Goal: Task Accomplishment & Management: Manage account settings

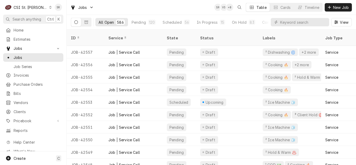
click at [22, 38] on span "Estimates" at bounding box center [37, 38] width 47 height 5
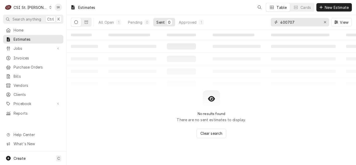
drag, startPoint x: 297, startPoint y: 23, endPoint x: 269, endPoint y: 20, distance: 28.0
click at [269, 21] on div "All Open 1 Pending 0 Sent 0 Approved 1 400707 View" at bounding box center [211, 22] width 281 height 15
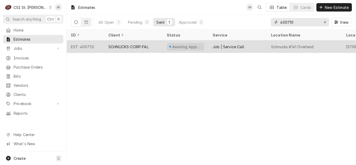
type input "400710"
click at [141, 48] on div "SCHNUCKS-CORP-FAL" at bounding box center [128, 46] width 40 height 5
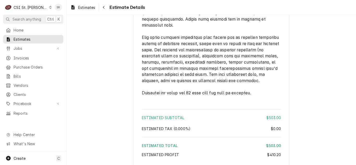
scroll to position [1013, 0]
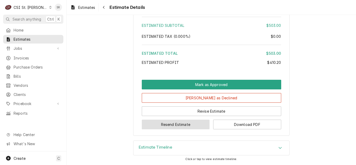
click at [178, 125] on button "Resend Estimate" at bounding box center [176, 125] width 68 height 10
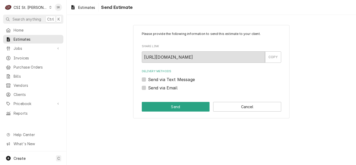
click at [154, 88] on label "Send via Email" at bounding box center [162, 88] width 29 height 6
click at [154, 88] on input "Send via Email" at bounding box center [217, 90] width 139 height 11
checkbox input "true"
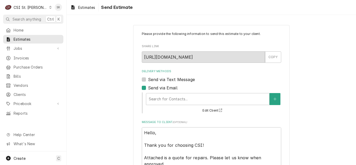
click at [161, 100] on div "Delivery Methods" at bounding box center [208, 98] width 118 height 9
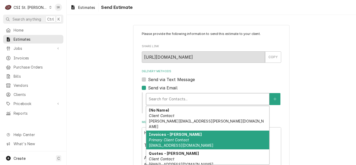
click at [167, 138] on em "Primary Client Contact" at bounding box center [169, 140] width 40 height 4
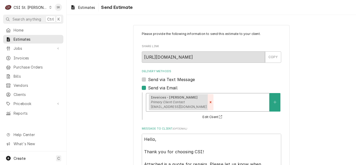
click at [208, 102] on div "Remove [object Object]" at bounding box center [211, 102] width 6 height 16
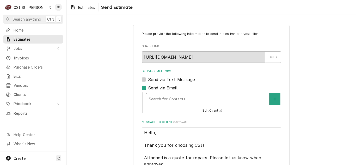
click at [173, 102] on div "Delivery Methods" at bounding box center [208, 98] width 118 height 9
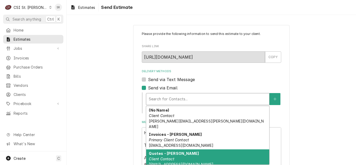
click at [175, 151] on div "Quotes - Nancy Client Contact nmeyers@schnucks.com" at bounding box center [207, 158] width 123 height 19
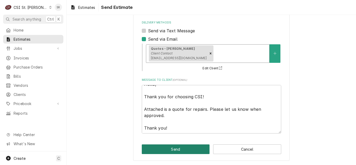
scroll to position [49, 0]
click at [193, 148] on button "Send" at bounding box center [176, 149] width 68 height 10
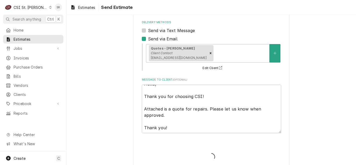
type textarea "x"
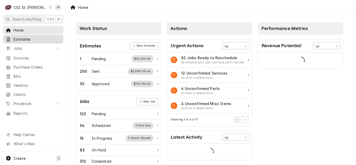
click at [20, 39] on span "Estimates" at bounding box center [37, 38] width 47 height 5
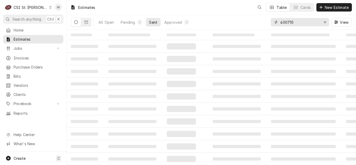
drag, startPoint x: 301, startPoint y: 23, endPoint x: 283, endPoint y: 21, distance: 18.2
click at [283, 21] on input "400710" at bounding box center [299, 22] width 39 height 8
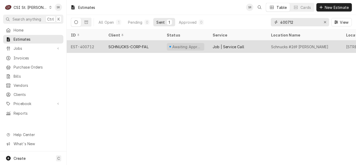
type input "400712"
click at [129, 44] on div "SCHNUCKS-CORP-FAL" at bounding box center [128, 46] width 40 height 5
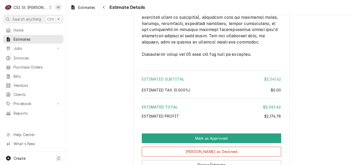
scroll to position [1446, 0]
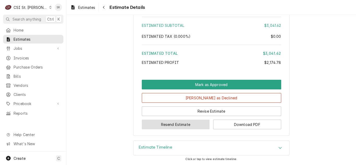
click at [177, 124] on button "Resend Estimate" at bounding box center [176, 125] width 68 height 10
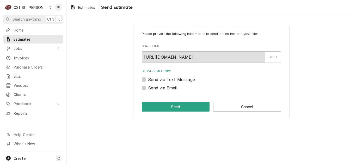
click at [162, 89] on label "Send via Email" at bounding box center [162, 88] width 29 height 6
click at [162, 89] on input "Send via Email" at bounding box center [217, 90] width 139 height 11
checkbox input "true"
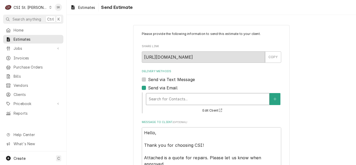
click at [179, 100] on div "Delivery Methods" at bounding box center [208, 98] width 118 height 9
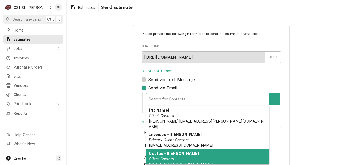
click at [171, 151] on strong "Quotes - Nancy" at bounding box center [174, 153] width 50 height 4
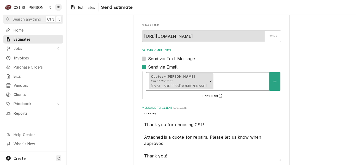
scroll to position [49, 0]
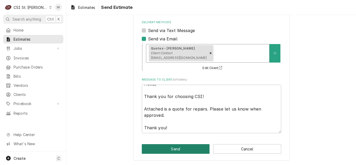
click at [174, 153] on button "Send" at bounding box center [176, 149] width 68 height 10
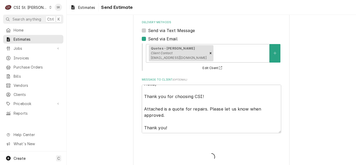
type textarea "x"
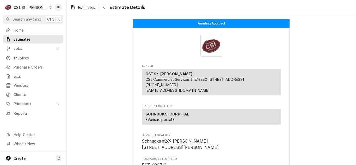
drag, startPoint x: 30, startPoint y: 5, endPoint x: 63, endPoint y: 13, distance: 34.0
click at [30, 5] on div "CSI St. [PERSON_NAME]" at bounding box center [31, 7] width 34 height 5
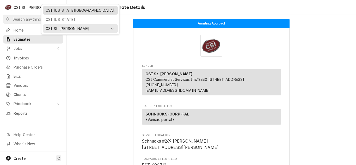
click at [68, 10] on div "CSI Kansas City." at bounding box center [81, 10] width 70 height 5
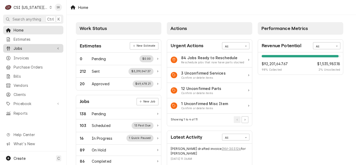
click at [30, 46] on span "Jobs" at bounding box center [33, 48] width 39 height 5
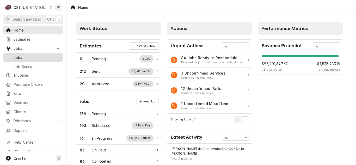
click at [20, 55] on span "Jobs" at bounding box center [37, 57] width 47 height 5
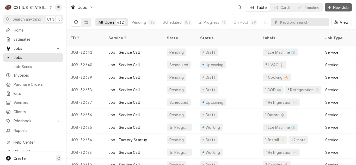
click at [332, 7] on span "New Job" at bounding box center [341, 7] width 18 height 5
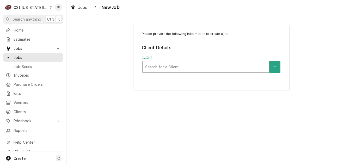
click at [179, 65] on div "Client" at bounding box center [205, 66] width 121 height 9
click at [30, 60] on div "Jobs Job Series" at bounding box center [33, 61] width 60 height 17
click at [30, 58] on span "Jobs" at bounding box center [37, 57] width 47 height 5
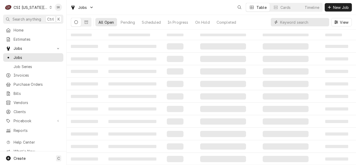
click at [298, 23] on input "Dynamic Content Wrapper" at bounding box center [303, 22] width 46 height 8
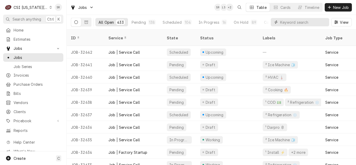
click at [292, 22] on input "Dynamic Content Wrapper" at bounding box center [303, 22] width 46 height 8
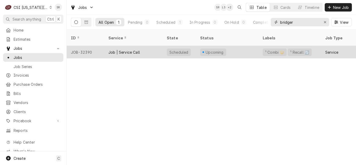
type input "bridger"
click at [156, 49] on div "Job | Service Call" at bounding box center [133, 52] width 58 height 13
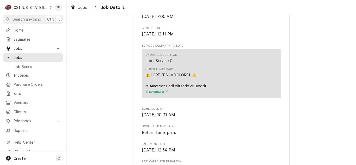
scroll to position [130, 0]
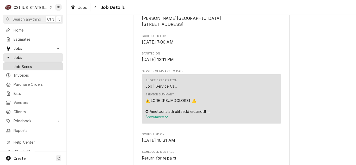
drag, startPoint x: 26, startPoint y: 59, endPoint x: 42, endPoint y: 62, distance: 16.4
click at [26, 59] on link "Jobs" at bounding box center [33, 57] width 60 height 9
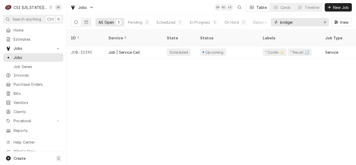
click at [298, 20] on input "bridger" at bounding box center [299, 22] width 39 height 8
drag, startPoint x: 299, startPoint y: 21, endPoint x: 263, endPoint y: 22, distance: 36.7
click at [263, 22] on div "All Open 1 Pending 0 Scheduled 1 In Progress 0 On Hold 0 Completed 0 bridger Vi…" at bounding box center [211, 22] width 281 height 15
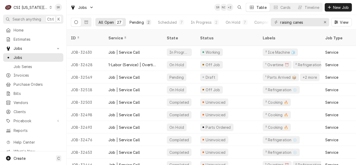
click at [134, 22] on div "Pending" at bounding box center [136, 22] width 14 height 5
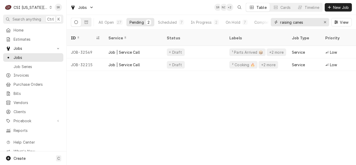
click at [307, 21] on input "raising canes" at bounding box center [299, 22] width 39 height 8
click at [110, 21] on div "All Open" at bounding box center [105, 22] width 15 height 5
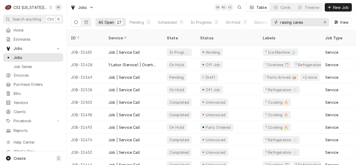
click at [307, 24] on input "raising canes" at bounding box center [299, 22] width 39 height 8
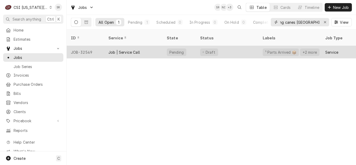
type input "raising canes [GEOGRAPHIC_DATA]"
click at [170, 46] on div "Pending" at bounding box center [179, 52] width 33 height 13
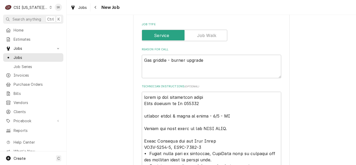
scroll to position [391, 0]
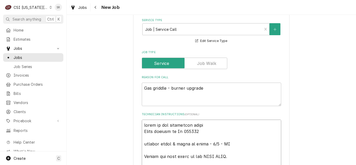
type textarea "x"
type textarea "parts on the unassigned shelf Parts ordered on Po 301424 emailed parts & lindy …"
type textarea "x"
type textarea "D parts on the unassigned shelf Parts ordered on Po 301424 emailed parts & lind…"
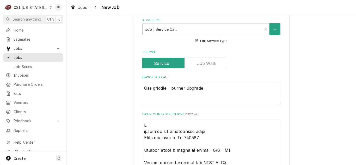
type textarea "x"
type textarea "DO parts on the unassigned shelf Parts ordered on Po 301424 emailed parts & lin…"
type textarea "x"
type textarea "DO parts on the unassigned shelf Parts ordered on Po 301424 emailed parts & lin…"
type textarea "x"
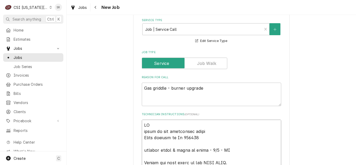
type textarea "DO N parts on the unassigned shelf Parts ordered on Po 301424 emailed parts & l…"
type textarea "x"
type textarea "DO NO parts on the unassigned shelf Parts ordered on Po 301424 emailed parts & …"
type textarea "x"
type textarea "DO NOT parts on the unassigned shelf Parts ordered on Po 301424 emailed parts &…"
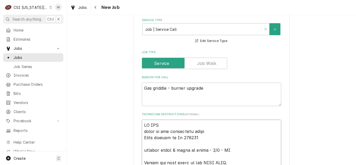
type textarea "x"
type textarea "DO NOT S parts on the unassigned shelf Parts ordered on Po 301424 emailed parts…"
type textarea "x"
type textarea "DO NOT SC parts on the unassigned shelf Parts ordered on Po 301424 emailed part…"
type textarea "x"
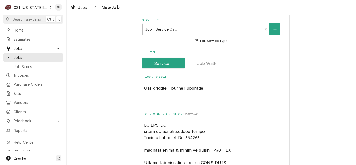
type textarea "DO NOT SCH parts on the unassigned shelf Parts ordered on Po 301424 emailed par…"
type textarea "x"
type textarea "DO NOT SCHE parts on the unassigned shelf Parts ordered on Po 301424 emailed pa…"
type textarea "x"
type textarea "DO NOT SCHEU parts on the unassigned shelf Parts ordered on Po 301424 emailed p…"
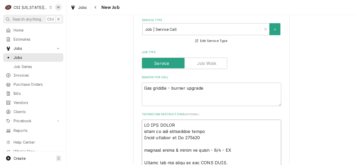
type textarea "x"
type textarea "DO NOT SCHEUD parts on the unassigned shelf Parts ordered on Po 301424 emailed …"
type textarea "x"
type textarea "DO NOT SCHEUDL parts on the unassigned shelf Parts ordered on Po 301424 emailed…"
type textarea "x"
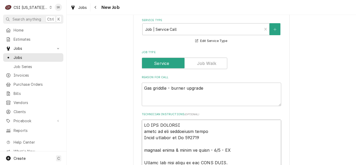
type textarea "DO NOT SCHEUDLE parts on the unassigned shelf Parts ordered on Po 301424 emaile…"
type textarea "x"
type textarea "DO NOT SCHEUDLE parts on the unassigned shelf Parts ordered on Po 301424 emaile…"
type textarea "x"
type textarea "DO NOT SCHEUDLE parts on the unassigned shelf Parts ordered on Po 301424 emaile…"
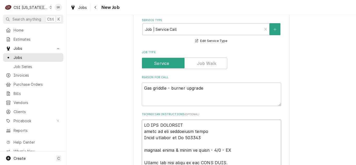
type textarea "x"
type textarea "DO NOT SCHEUDL parts on the unassigned shelf Parts ordered on Po 301424 emailed…"
type textarea "x"
type textarea "DO NOT SCHEUD parts on the unassigned shelf Parts ordered on Po 301424 emailed …"
type textarea "x"
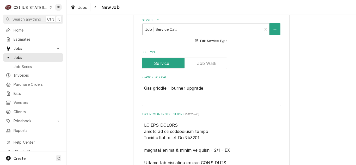
type textarea "DO NOT SCHEU parts on the unassigned shelf Parts ordered on Po 301424 emailed p…"
type textarea "x"
type textarea "DO NOT SCHE parts on the unassigned shelf Parts ordered on Po 301424 emailed pa…"
type textarea "x"
type textarea "DO NOT SCHED parts on the unassigned shelf Parts ordered on Po 301424 emailed p…"
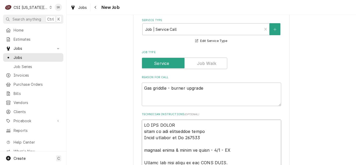
type textarea "x"
type textarea "DO NOT SCHEDY parts on the unassigned shelf Parts ordered on Po 301424 emailed …"
type textarea "x"
type textarea "DO NOT SCHED parts on the unassigned shelf Parts ordered on Po 301424 emailed p…"
type textarea "x"
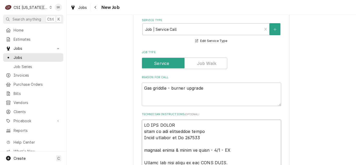
type textarea "DO NOT SCHEDU parts on the unassigned shelf Parts ordered on Po 301424 emailed …"
type textarea "x"
type textarea "DO NOT SCHEDUL parts on the unassigned shelf Parts ordered on Po 301424 emailed…"
type textarea "x"
type textarea "DO NOT SCHEDULE parts on the unassigned shelf Parts ordered on Po 301424 emaile…"
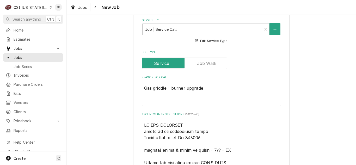
type textarea "x"
type textarea "DO NOT SCHEDULE parts on the unassigned shelf Parts ordered on Po 301424 emaile…"
type textarea "x"
type textarea "DO NOT SCHEDULE U parts on the unassigned shelf Parts ordered on Po 301424 emai…"
type textarea "x"
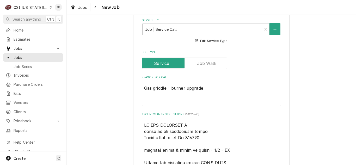
type textarea "DO NOT SCHEDULE UT parts on the unassigned shelf Parts ordered on Po 301424 ema…"
type textarea "x"
type textarea "DO NOT SCHEDULE U parts on the unassigned shelf Parts ordered on Po 301424 emai…"
type textarea "x"
type textarea "DO NOT SCHEDULE UN parts on the unassigned shelf Parts ordered on Po 301424 ema…"
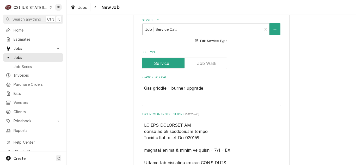
type textarea "x"
type textarea "DO NOT SCHEDULE UNT parts on the unassigned shelf Parts ordered on Po 301424 em…"
type textarea "x"
type textarea "DO NOT SCHEDULE UNTI parts on the unassigned shelf Parts ordered on Po 301424 e…"
type textarea "x"
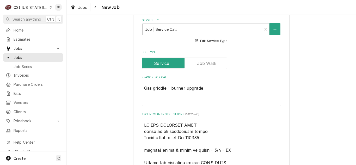
type textarea "DO NOT SCHEDULE UNTIL parts on the unassigned shelf Parts ordered on Po 301424 …"
type textarea "x"
type textarea "DO NOT SCHEDULE UNTIL parts on the unassigned shelf Parts ordered on Po 301424 …"
type textarea "x"
type textarea "DO NOT SCHEDULE UNTIL W parts on the unassigned shelf Parts ordered on Po 30142…"
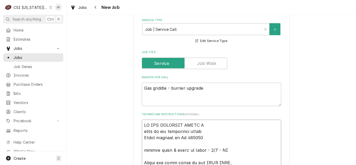
type textarea "x"
type textarea "DO NOT SCHEDULE UNTIL WE parts on the unassigned shelf Parts ordered on Po 3014…"
type textarea "x"
type textarea "DO NOT SCHEDULE UNTIL WEE parts on the unassigned shelf Parts ordered on Po 301…"
type textarea "x"
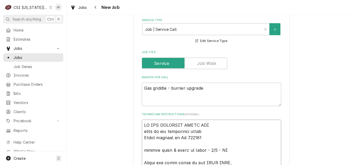
type textarea "DO NOT SCHEDULE UNTIL WEEK parts on the unassigned shelf Parts ordered on Po 30…"
type textarea "x"
type textarea "DO NOT SCHEDULE UNTIL WEEK parts on the unassigned shelf Parts ordered on Po 30…"
type textarea "x"
type textarea "DO NOT SCHEDULE UNTIL WEEK O parts on the unassigned shelf Parts ordered on Po …"
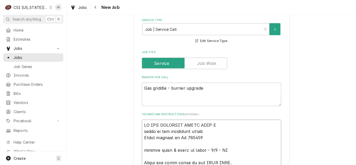
type textarea "x"
type textarea "DO NOT SCHEDULE UNTIL WEEK OF parts on the unassigned shelf Parts ordered on Po…"
type textarea "x"
type textarea "DO NOT SCHEDULE UNTIL WEEK OF parts on the unassigned shelf Parts ordered on Po…"
type textarea "x"
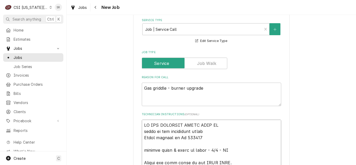
type textarea "DO NOT SCHEDULE UNTIL WEEK OF 9 parts on the unassigned shelf Parts ordered on …"
type textarea "x"
type textarea "DO NOT SCHEDULE UNTIL WEEK OF 9/ parts on the unassigned shelf Parts ordered on…"
type textarea "x"
type textarea "DO NOT SCHEDULE UNTIL WEEK OF 9/1 parts on the unassigned shelf Parts ordered o…"
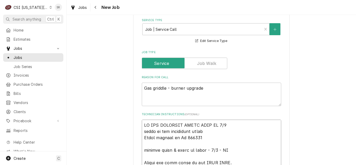
type textarea "x"
type textarea "DO NOT SCHEDULE UNTIL WEEK OF 9/15 parts on the unassigned shelf Parts ordered …"
type textarea "x"
type textarea "DO NOT SCHEDULE UNTIL WEEK OF 9/15 parts on the unassigned shelf Parts ordered …"
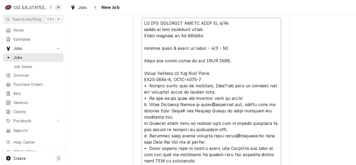
scroll to position [547, 0]
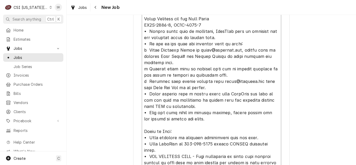
type textarea "x"
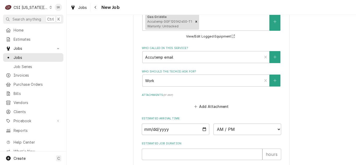
scroll to position [1096, 0]
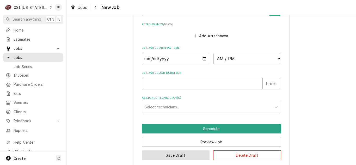
type textarea "DO NOT SCHEDULE UNTIL WEEK OF 9/15 parts on the unassigned shelf Parts ordered …"
click at [184, 150] on button "Save Draft" at bounding box center [176, 155] width 68 height 10
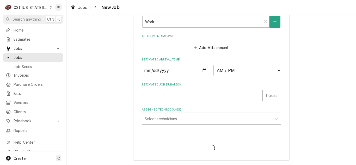
scroll to position [1078, 0]
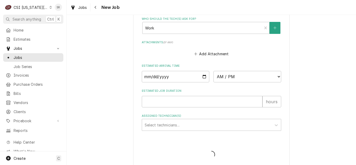
type textarea "x"
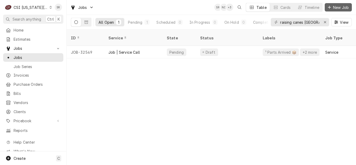
click at [345, 7] on span "New Job" at bounding box center [341, 7] width 18 height 5
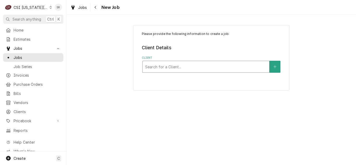
click at [170, 65] on div "Client" at bounding box center [205, 66] width 121 height 9
type input "fairmount elem"
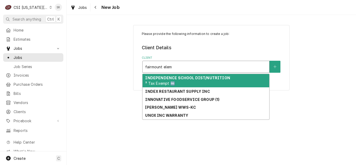
click at [175, 82] on div "INDEPENDENCE SCHOOL DIST/NUTRITION ³ Tax Exempt 🆓" at bounding box center [205, 81] width 127 height 14
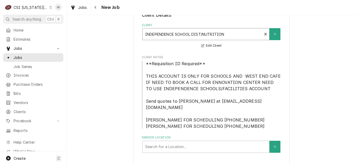
scroll to position [36, 0]
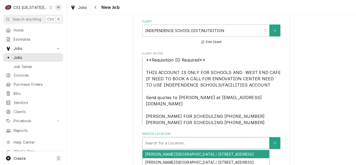
click at [174, 138] on div "Service Location" at bounding box center [205, 142] width 121 height 9
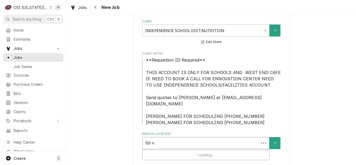
type input "120 no"
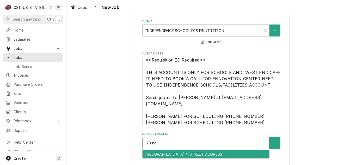
click at [173, 154] on div "Fairmount Elementary School / 120 North Cedar Avenue, Independence, MO 64053" at bounding box center [205, 154] width 127 height 8
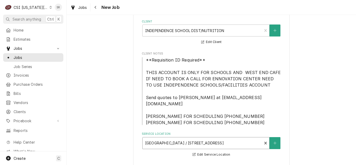
scroll to position [166, 0]
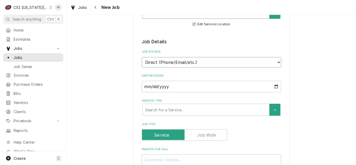
click at [166, 58] on select "Direct (Phone/Email/etc.) Service Channel Corrigo Ecotrak Other" at bounding box center [211, 62] width 139 height 10
select select "100"
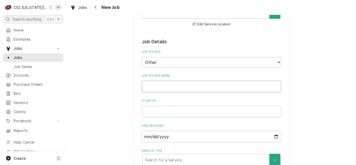
click at [158, 83] on input "Job Source Name" at bounding box center [211, 86] width 139 height 11
type textarea "x"
type input "S"
type textarea "x"
type input "Sc"
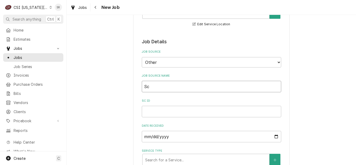
type textarea "x"
type input "Sch"
type textarea "x"
type input "Scho"
type textarea "x"
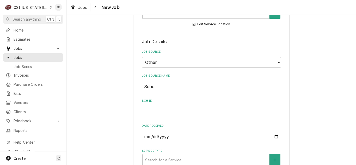
type input "Schoo"
type textarea "x"
type input "School"
click at [168, 106] on input "School ID" at bounding box center [211, 111] width 139 height 11
paste input "FY25-26-24505"
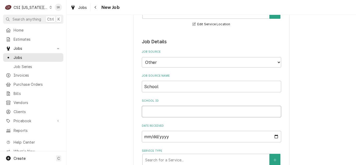
type textarea "x"
type input "FY25-26-24505"
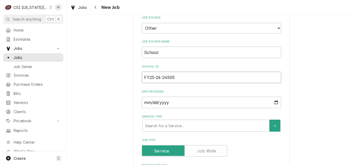
scroll to position [271, 0]
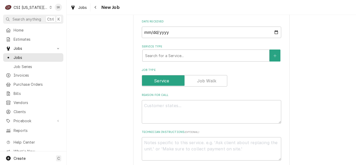
type textarea "x"
type input "FY25-26-24505"
click at [162, 51] on div "Service Type" at bounding box center [205, 55] width 121 height 9
type textarea "x"
type input "s"
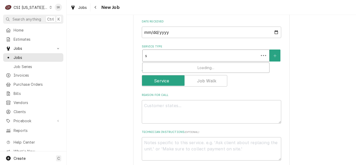
type textarea "x"
type input "se"
type textarea "x"
type input "ser"
type textarea "x"
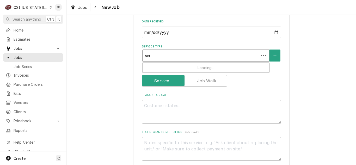
type input "serv"
type textarea "x"
type input "servi"
type textarea "x"
type input "servic"
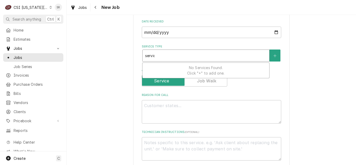
type textarea "x"
type input "service"
type textarea "x"
type input "service"
type textarea "x"
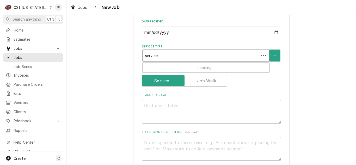
type input "service c"
type textarea "x"
type input "service ca"
type textarea "x"
type input "service cal"
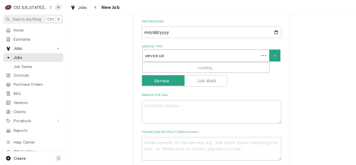
type textarea "x"
type input "service call"
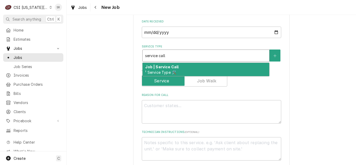
click at [163, 65] on strong "Job | Service Call" at bounding box center [161, 67] width 33 height 4
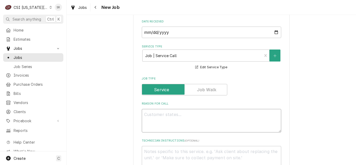
click at [170, 119] on textarea "Reason For Call" at bounding box center [211, 120] width 139 height 23
paste textarea "The Unox oven next to the sink, hose snapped (or feels like it) and is spraying…"
type textarea "x"
type textarea "The Unox oven next to the sink, hose snapped (or feels like it) and is spraying…"
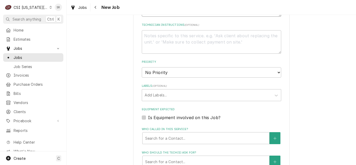
scroll to position [401, 0]
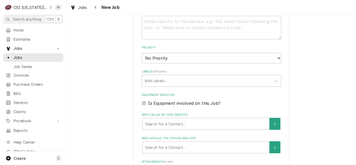
type textarea "x"
type textarea "The Unox oven next to the sink, hose snapped (or feels like it) and is spraying…"
click at [167, 76] on div "Labels" at bounding box center [207, 80] width 124 height 9
click at [166, 55] on select "No Priority Urgent High Medium Low" at bounding box center [211, 58] width 139 height 10
select select "1"
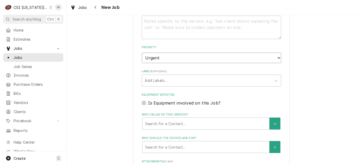
click at [142, 53] on select "No Priority Urgent High Medium Low" at bounding box center [211, 58] width 139 height 10
click at [160, 76] on div "Labels" at bounding box center [207, 80] width 124 height 9
type textarea "x"
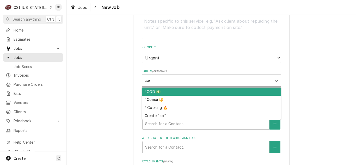
type input "cook"
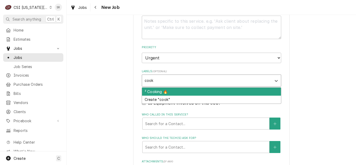
click at [158, 88] on div "² Cooking 🔥" at bounding box center [211, 92] width 139 height 8
type textarea "x"
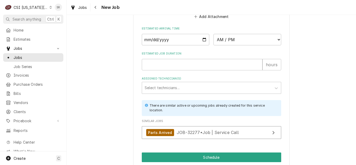
scroll to position [573, 0]
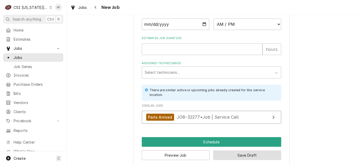
click at [239, 150] on button "Save Draft" at bounding box center [247, 155] width 68 height 10
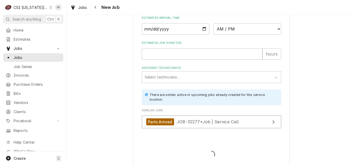
type textarea "x"
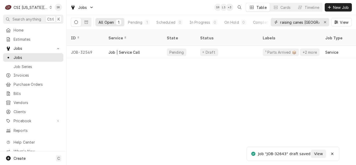
drag, startPoint x: 325, startPoint y: 22, endPoint x: 312, endPoint y: 22, distance: 13.5
click at [325, 22] on icon "Erase input" at bounding box center [325, 22] width 3 height 4
click at [311, 22] on input "Dynamic Content Wrapper" at bounding box center [304, 22] width 49 height 8
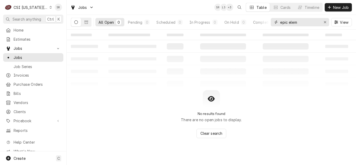
click at [300, 23] on input "epic elem" at bounding box center [299, 22] width 39 height 8
click at [299, 21] on input "epic" at bounding box center [299, 22] width 39 height 8
type input "epic"
click at [338, 7] on span "New Job" at bounding box center [341, 7] width 18 height 5
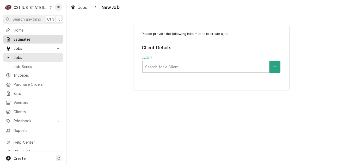
click at [22, 36] on span "Estimates" at bounding box center [37, 38] width 47 height 5
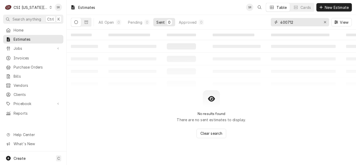
drag, startPoint x: 293, startPoint y: 24, endPoint x: 270, endPoint y: 19, distance: 23.1
click at [270, 19] on div "All Open 0 Pending 0 Sent 0 Approved 0 400712 View" at bounding box center [211, 22] width 281 height 15
type input "300653"
click at [196, 27] on div "All Open 1 Pending 0 Sent 0 Approved 1" at bounding box center [150, 22] width 111 height 15
click at [196, 24] on div "Approved" at bounding box center [188, 22] width 18 height 5
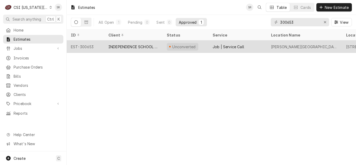
click at [139, 44] on div "INDEPENDENCE SCHOOL DIST/NUTRITION" at bounding box center [133, 46] width 50 height 5
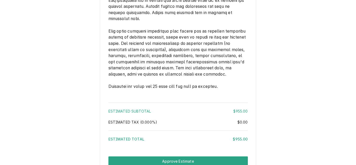
scroll to position [793, 0]
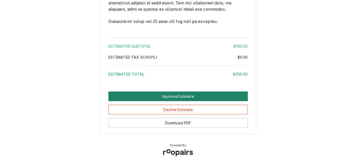
click at [178, 94] on button "Approve Estimate" at bounding box center [177, 96] width 139 height 10
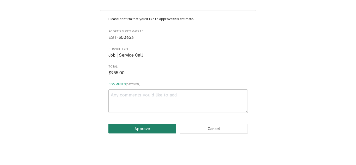
click at [152, 128] on button "Approve" at bounding box center [142, 129] width 68 height 10
type textarea "x"
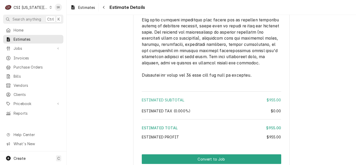
scroll to position [925, 0]
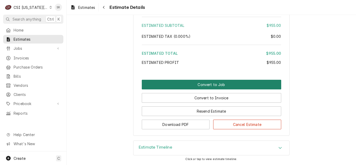
click at [205, 83] on button "Convert to Job" at bounding box center [211, 85] width 139 height 10
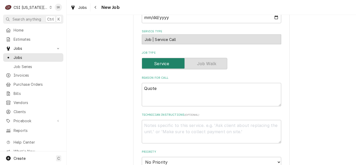
scroll to position [287, 0]
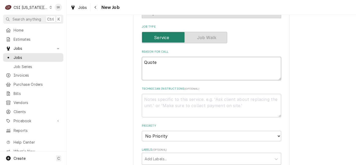
drag, startPoint x: 169, startPoint y: 63, endPoint x: 116, endPoint y: 56, distance: 52.6
click at [116, 56] on div "Please provide the following information to create a job: Client Details Client…" at bounding box center [211, 54] width 289 height 640
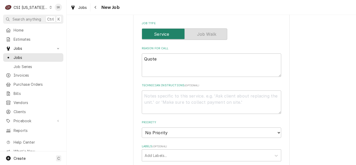
scroll to position [254, 0]
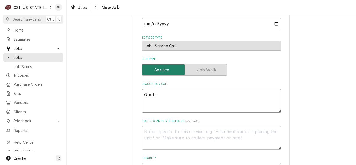
paste textarea "to repair Unox combi oven Model XAVC-10FS-GPLM.3 Serial # 2025A0004394. To repl…"
type textarea "x"
type textarea "Quote to repair Unox combi oven Model XAVC-10FS-GPLM.3 Serial # 2025A0004394. T…"
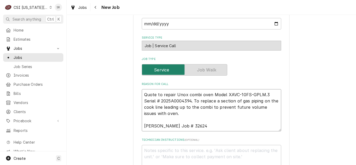
type textarea "x"
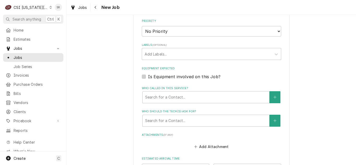
scroll to position [411, 0]
type textarea "Quote to repair Unox combi oven Model XAVC-10FS-GPLM.3 Serial # 2025A0004394. T…"
click at [166, 49] on div "Labels" at bounding box center [207, 53] width 124 height 9
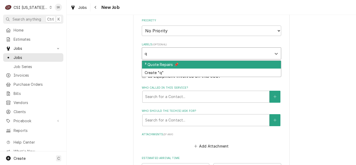
type input "qu"
click at [165, 61] on div "³ Quote Repairs 📌" at bounding box center [211, 65] width 139 height 8
type textarea "x"
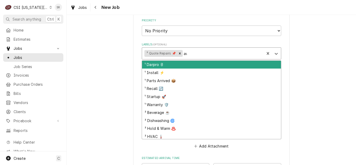
type input "awa"
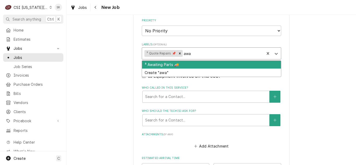
click at [163, 61] on div "³ Awaiting Parts 🚚" at bounding box center [211, 65] width 139 height 8
type textarea "x"
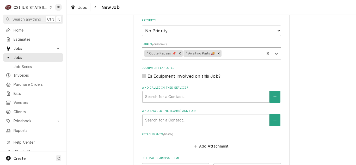
type textarea "x"
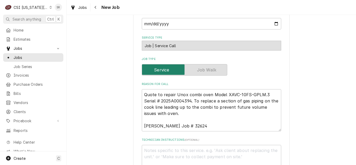
scroll to position [295, 0]
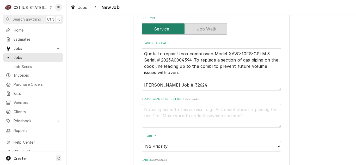
type input "com"
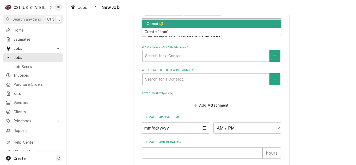
click at [159, 20] on div "¹ Combi 🔱" at bounding box center [211, 24] width 139 height 8
type textarea "x"
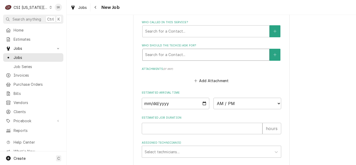
scroll to position [507, 0]
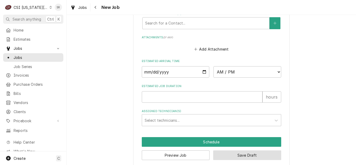
click at [231, 150] on button "Save Draft" at bounding box center [247, 155] width 68 height 10
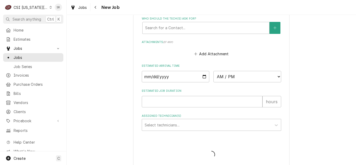
type textarea "x"
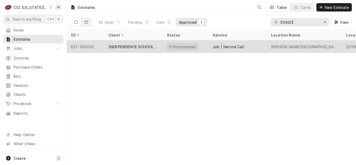
click at [174, 45] on div "Unconverted" at bounding box center [184, 46] width 24 height 5
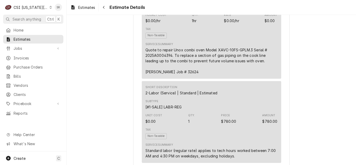
scroll to position [365, 0]
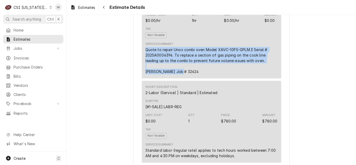
drag, startPoint x: 183, startPoint y: 88, endPoint x: 141, endPoint y: 67, distance: 46.8
click at [142, 67] on div "Short Description Scope | Blank Subtype [#1-SALE] LABR-PROJ Hourly Cost $0.00/h…" at bounding box center [211, 29] width 139 height 98
copy div "Quote to repair Unox combi oven Model XAVC-10FS-GPLM.3 Serial # 2025A0004394. T…"
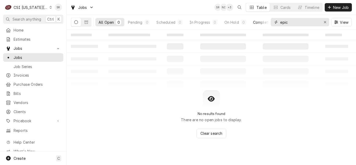
drag, startPoint x: 289, startPoint y: 22, endPoint x: 260, endPoint y: 22, distance: 28.7
click at [260, 22] on div "All Open 0 Pending 0 Scheduled 0 In Progress 0 On Hold 0 Completed 0 epic View" at bounding box center [211, 22] width 281 height 15
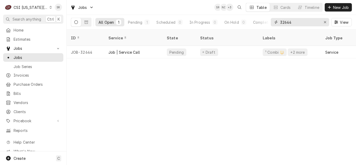
type input "32644"
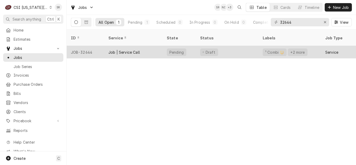
drag, startPoint x: 148, startPoint y: 35, endPoint x: 130, endPoint y: 47, distance: 22.7
click at [130, 49] on div "Job | Service Call" at bounding box center [124, 51] width 32 height 5
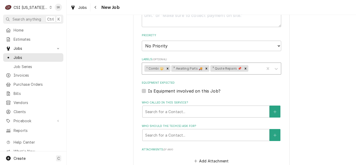
scroll to position [339, 0]
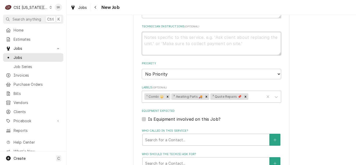
click at [163, 32] on textarea "Technician Instructions ( optional )" at bounding box center [211, 43] width 139 height 23
type textarea "x"
type textarea "N"
type textarea "x"
type textarea "NE"
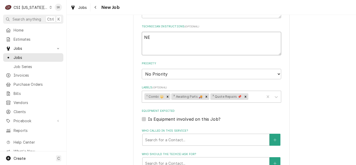
type textarea "x"
type textarea "NEE"
type textarea "x"
type textarea "NEED"
type textarea "x"
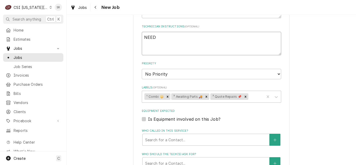
type textarea "NEED"
type textarea "x"
type textarea "NEED T"
type textarea "x"
type textarea "NEED TO"
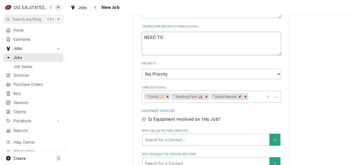
type textarea "x"
type textarea "NEED TO"
type textarea "x"
type textarea "NEED TO S"
type textarea "x"
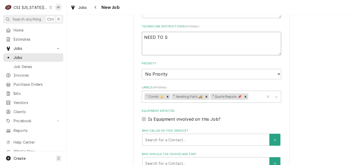
type textarea "NEED TO SC"
type textarea "x"
type textarea "NEED TO SCH"
type textarea "x"
type textarea "NEED TO SCHE"
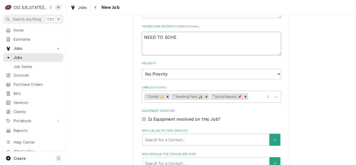
type textarea "x"
type textarea "NEED TO SCHEU"
type textarea "x"
type textarea "NEED TO SCHEUD"
type textarea "x"
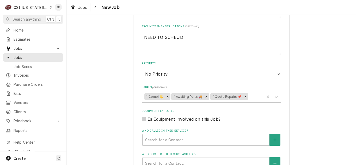
type textarea "NEED TO SCHEUDL"
type textarea "x"
type textarea "NEED TO SCHEUDLE"
type textarea "x"
type textarea "NEED TO SCHEUDLE"
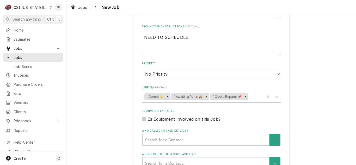
type textarea "x"
type textarea "NEED TO SCHEUDLE W"
type textarea "x"
type textarea "NEED TO SCHEUDLE WI"
type textarea "x"
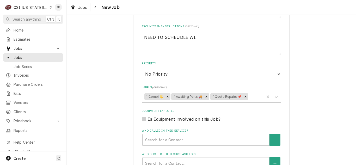
type textarea "NEED TO SCHEUDLE WIT"
type textarea "x"
type textarea "NEED TO SCHEUDLE WITH"
type textarea "x"
type textarea "NEED TO SCHEUDLE WITH"
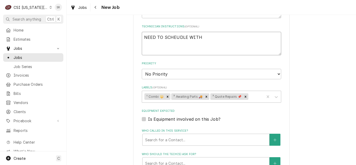
type textarea "x"
type textarea "NEED TO SCHEUDLE WITH B"
type textarea "x"
type textarea "NEED TO SCHEUDLE WITH BR"
type textarea "x"
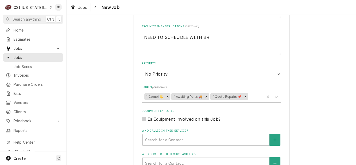
type textarea "NEED TO SCHEUDLE WITH BRA"
type textarea "x"
type textarea "NEED TO SCHEUDLE WITH BRAD"
type textarea "x"
type textarea "NEED TO SCHEUDLE WITH BRAD"
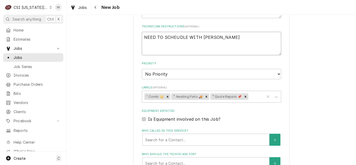
type textarea "x"
type textarea "NEED TO SCHEUDLE WITH BRAD A"
type textarea "x"
type textarea "NEED TO SCHEUDLE WITH BRAD A"
type textarea "x"
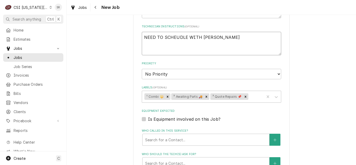
type textarea "NEED TO SCHEUDLE WITH BRAD A"
type textarea "x"
type textarea "NEED TO SCHEUDLE WITH BRAD"
type textarea "x"
type textarea "NEED TO SCHEUDLE WITH BRAD T"
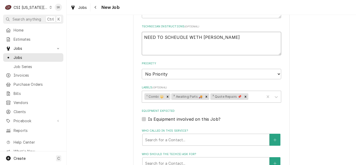
type textarea "x"
type textarea "NEED TO SCHEUDLE WITH BRAD TW"
type textarea "x"
type textarea "NEED TO SCHEUDLE WITH BRAD TWO"
type textarea "x"
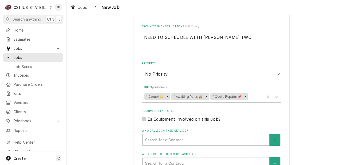
type textarea "NEED TO SCHEUDLE WITH BRAD TWO"
type textarea "x"
type textarea "NEED TO SCHEUDLE WITH BRAD TWO D"
type textarea "x"
type textarea "NEED TO SCHEUDLE WITH BRAD TWO DA"
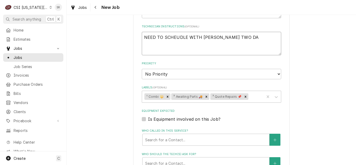
type textarea "x"
type textarea "NEED TO SCHEUDLE WITH BRAD TWO DAY"
type textarea "x"
type textarea "NEED TO SCHEUDLE WITH BRAD TWO DAYS"
type textarea "x"
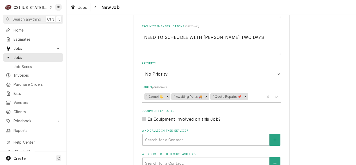
type textarea "NEED TO SCHEUDLE WITH BRAD TWO DAYS"
type textarea "x"
type textarea "NEED TO SCHEUDLE WITH BRAD TWO DAYS I"
type textarea "x"
type textarea "NEED TO SCHEUDLE WITH BRAD TWO DAYS IN"
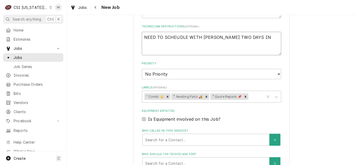
type textarea "x"
type textarea "NEED TO SCHEUDLE WITH BRAD TWO DAYS IN"
type textarea "x"
type textarea "NEED TO SCHEUDLE WITH BRAD TWO DAYS IN A"
type textarea "x"
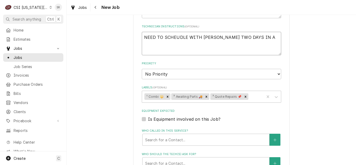
type textarea "NEED TO SCHEUDLE WITH BRAD TWO DAYS IN AD"
type textarea "x"
type textarea "NEED TO SCHEUDLE WITH BRAD TWO DAYS IN ADV"
type textarea "x"
type textarea "NEED TO SCHEUDLE WITH BRAD TWO DAYS IN ADVA"
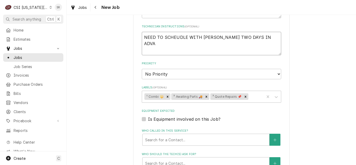
type textarea "x"
type textarea "NEED TO SCHEUDLE WITH BRAD TWO DAYS IN ADVAN"
type textarea "x"
type textarea "NEED TO SCHEUDLE WITH BRAD TWO DAYS IN ADVANC"
type textarea "x"
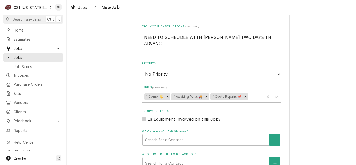
type textarea "NEED TO SCHEUDLE WITH BRAD TWO DAYS IN ADVANCE"
click at [177, 32] on textarea "NEED TO SCHEUDLE WITH BRAD TWO DAYS IN ADVANCE" at bounding box center [211, 43] width 139 height 23
type textarea "x"
type textarea "NEED TO SCHEDLE WITH BRAD TWO DAYS IN ADVANCE"
type textarea "x"
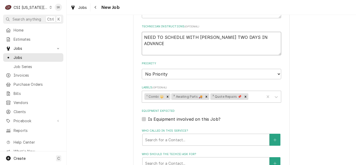
type textarea "NEED TO SCHEDULE WITH BRAD TWO DAYS IN ADVANCE"
type textarea "x"
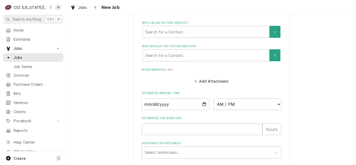
scroll to position [492, 0]
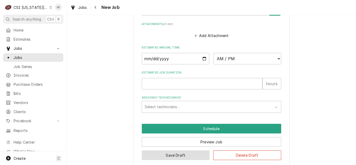
type textarea "NEED TO SCHEDULE WITH BRAD TWO DAYS IN ADVANCE"
click at [177, 150] on button "Save Draft" at bounding box center [176, 155] width 68 height 10
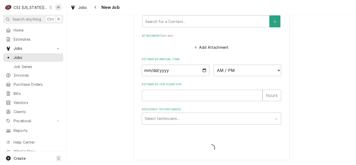
scroll to position [474, 0]
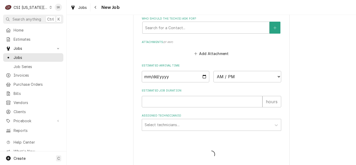
type textarea "x"
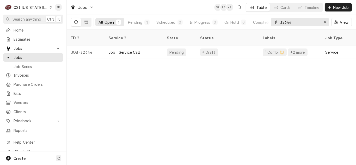
click at [297, 20] on input "32644" at bounding box center [299, 22] width 39 height 8
drag, startPoint x: 297, startPoint y: 22, endPoint x: 269, endPoint y: 19, distance: 28.0
click at [269, 19] on div "All Open 1 Pending 1 Scheduled 0 In Progress 0 On Hold 0 Completed 0 32644 View" at bounding box center [211, 22] width 281 height 15
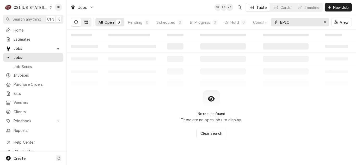
type input "EPIC"
click at [85, 20] on button "Dynamic Content Wrapper" at bounding box center [86, 22] width 10 height 8
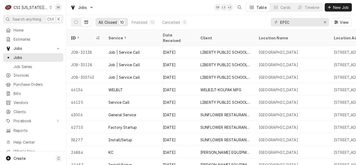
scroll to position [0, 253]
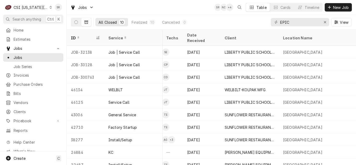
click at [35, 7] on div "CSI Kansas City." at bounding box center [31, 7] width 34 height 5
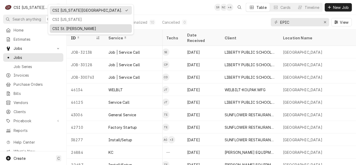
click at [69, 28] on div "CSI St. [PERSON_NAME]" at bounding box center [90, 28] width 77 height 5
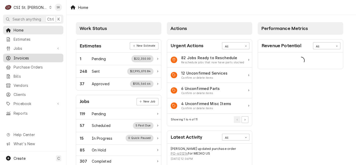
click at [24, 55] on span "Invoices" at bounding box center [37, 57] width 47 height 5
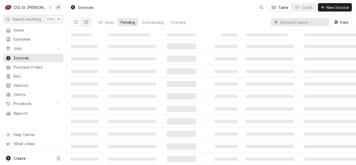
click at [303, 22] on input "Dynamic Content Wrapper" at bounding box center [303, 22] width 46 height 8
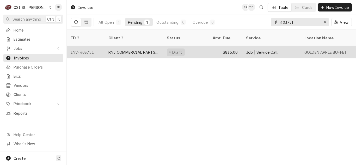
type input "403751"
click at [135, 49] on div "RNJ COMMERCIAL PARTS LLC" at bounding box center [133, 51] width 50 height 5
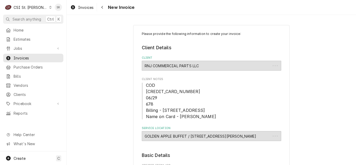
type textarea "x"
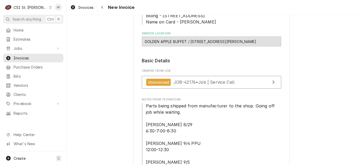
scroll to position [130, 0]
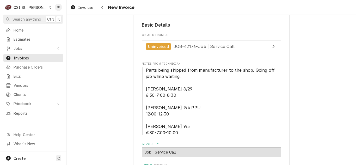
click at [191, 79] on span "Parts being shipped from manufacturer to the shop. Going off job while waiting.…" at bounding box center [211, 101] width 139 height 69
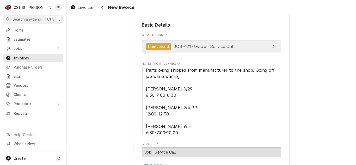
click at [192, 44] on span "JOB-42176 • Job | Service Call" at bounding box center [203, 46] width 61 height 5
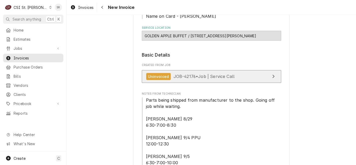
scroll to position [104, 0]
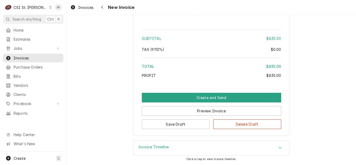
click at [150, 147] on h3 "Invoice Timeline" at bounding box center [154, 147] width 30 height 5
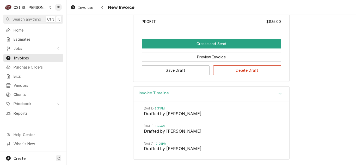
click at [110, 106] on div "Invoice Timeline Fri, Sep 5, 2025 - 3:31PM Drafted by Alexandria Wilp Mon, Sep …" at bounding box center [211, 125] width 289 height 79
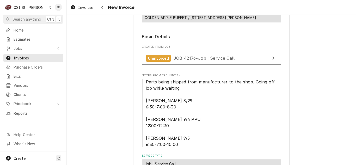
scroll to position [98, 0]
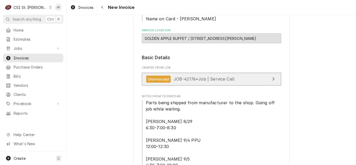
click at [193, 77] on span "JOB-42176 • Job | Service Call" at bounding box center [203, 78] width 61 height 5
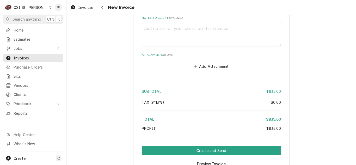
scroll to position [1035, 0]
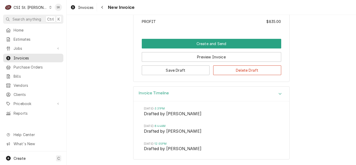
click at [100, 119] on div "Invoice Timeline Fri, Sep 5, 2025 - 3:31PM Drafted by Alexandria Wilp Mon, Sep …" at bounding box center [211, 125] width 289 height 79
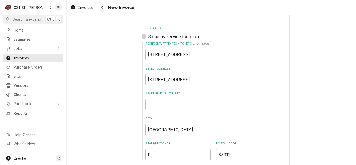
scroll to position [202, 0]
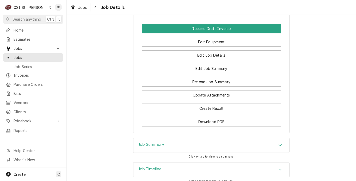
scroll to position [539, 0]
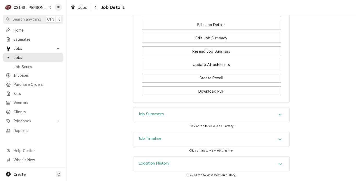
click at [159, 113] on h3 "Job Summary" at bounding box center [152, 113] width 26 height 5
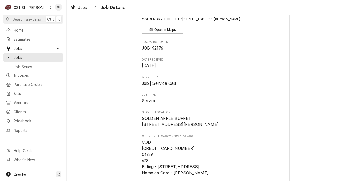
scroll to position [0, 0]
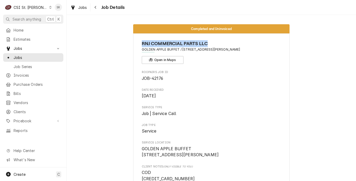
drag, startPoint x: 218, startPoint y: 44, endPoint x: 140, endPoint y: 43, distance: 77.6
click at [142, 43] on span "RNJ COMMERCIAL PARTS LLC" at bounding box center [211, 43] width 139 height 7
copy span "RNJ COMMERCIAL PARTS LLC"
click at [191, 94] on span "[DATE]" at bounding box center [211, 96] width 139 height 6
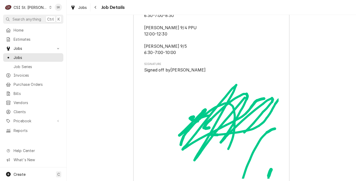
scroll to position [1539, 0]
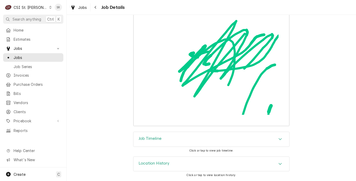
click at [158, 142] on div "Job Timeline" at bounding box center [150, 139] width 23 height 6
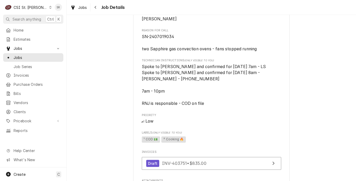
scroll to position [339, 0]
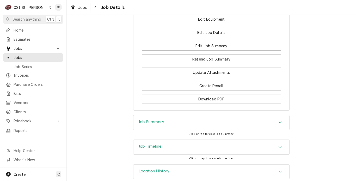
scroll to position [539, 0]
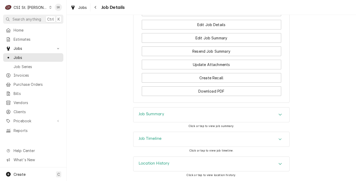
click at [150, 114] on h3 "Job Summary" at bounding box center [152, 113] width 26 height 5
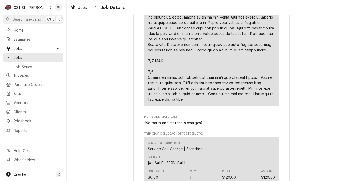
scroll to position [1138, 0]
